Goal: Transaction & Acquisition: Book appointment/travel/reservation

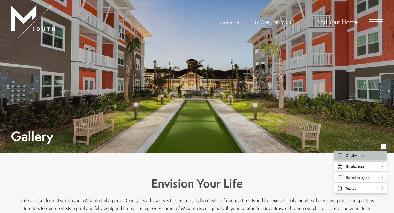
click at [374, 23] on span "Open Menu" at bounding box center [377, 21] width 14 height 5
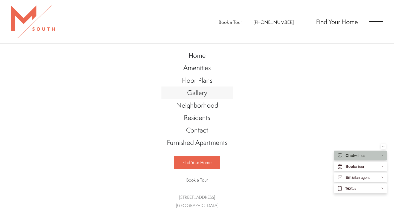
click at [203, 87] on link "Gallery" at bounding box center [197, 93] width 71 height 13
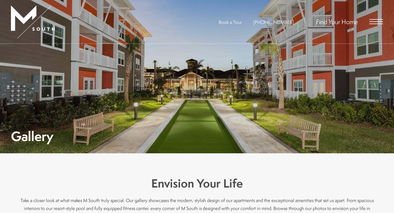
click at [374, 20] on span "Open Menu" at bounding box center [377, 21] width 14 height 5
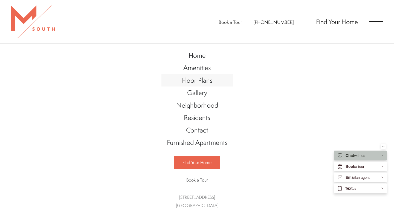
click at [205, 81] on span "Floor Plans" at bounding box center [197, 80] width 30 height 9
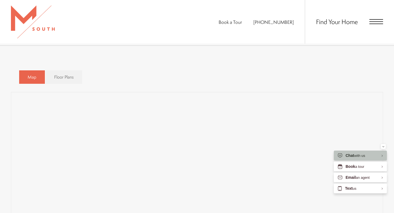
scroll to position [325, 0]
click at [64, 75] on span "Floor Plans" at bounding box center [63, 76] width 19 height 6
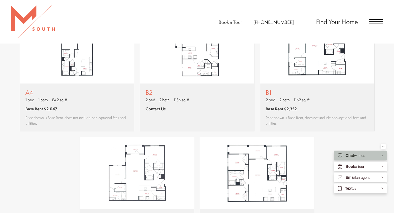
scroll to position [553, 0]
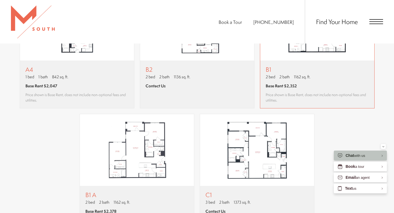
click at [331, 90] on div "B1 2 bed 2 bath 1162 sq. ft. Base Rent $2,352 Price shown is Base Rent, does no…" at bounding box center [317, 84] width 103 height 37
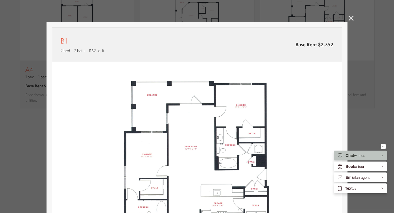
scroll to position [109, 0]
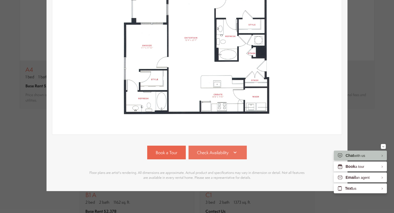
click at [223, 153] on span "Check Availability" at bounding box center [212, 153] width 31 height 6
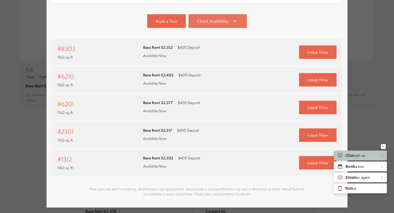
scroll to position [257, 0]
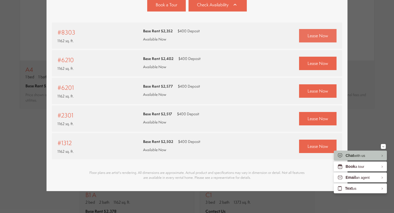
click at [319, 37] on span "Lease Now" at bounding box center [318, 36] width 21 height 6
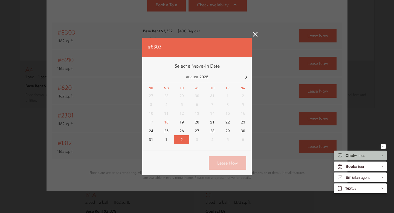
click at [183, 141] on div "2" at bounding box center [181, 139] width 15 height 9
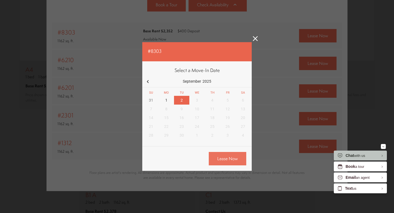
click at [225, 160] on link "Lease Now" at bounding box center [228, 158] width 38 height 13
click at [255, 41] on icon at bounding box center [255, 38] width 5 height 5
